Goal: Check status

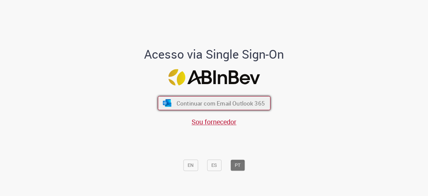
click at [215, 104] on span "Continuar com Email Outlook 365" at bounding box center [220, 103] width 88 height 8
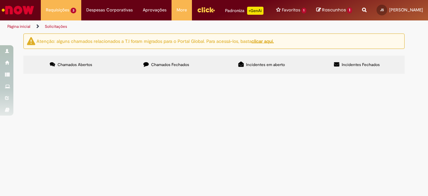
click at [163, 67] on span "Chamados Fechados" at bounding box center [170, 64] width 38 height 5
click at [0, 0] on span "Espaço da cervejaria alugada para restaurante externo caminhoneiros. Aluguel re…" at bounding box center [0, 0] width 0 height 0
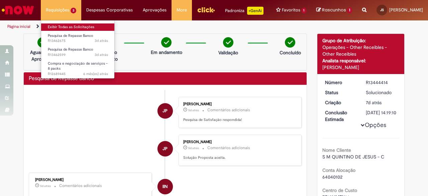
click at [66, 27] on link "Exibir Todas as Solicitações" at bounding box center [78, 26] width 74 height 7
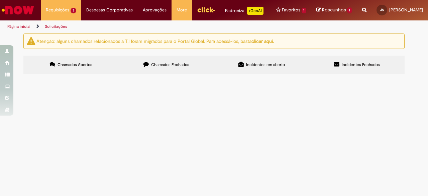
drag, startPoint x: 50, startPoint y: 123, endPoint x: 27, endPoint y: 123, distance: 23.1
click at [0, 0] on section "Itens solicitados Exportar como PDF Exportar como Excel Exportar como CSV Itens…" at bounding box center [0, 0] width 0 height 0
click at [0, 0] on td "R13462675" at bounding box center [0, 0] width 0 height 0
drag, startPoint x: 31, startPoint y: 123, endPoint x: 49, endPoint y: 124, distance: 18.4
click at [0, 0] on td "R13462675" at bounding box center [0, 0] width 0 height 0
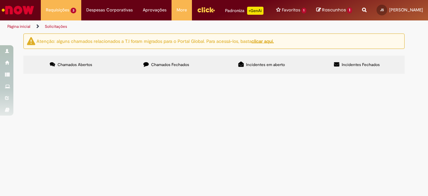
copy span "R13462675"
drag, startPoint x: 30, startPoint y: 140, endPoint x: 49, endPoint y: 141, distance: 19.4
click span "R13462599"
